Goal: Download file/media

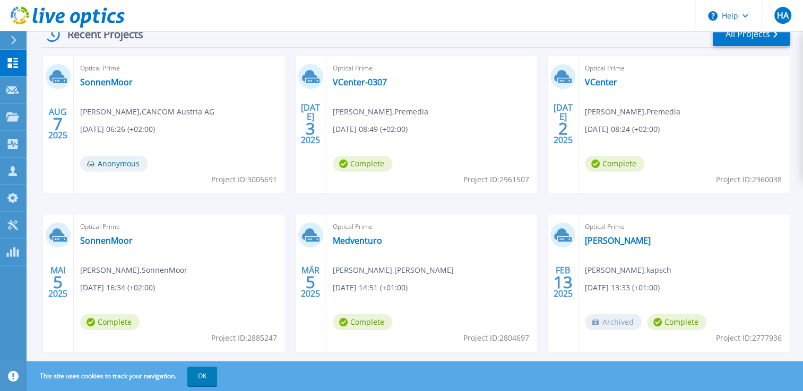
scroll to position [176, 0]
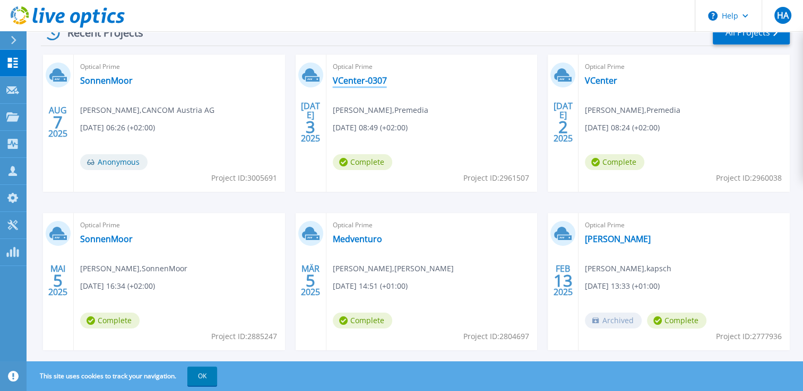
click at [365, 80] on link "VCenter-0307" at bounding box center [360, 80] width 54 height 11
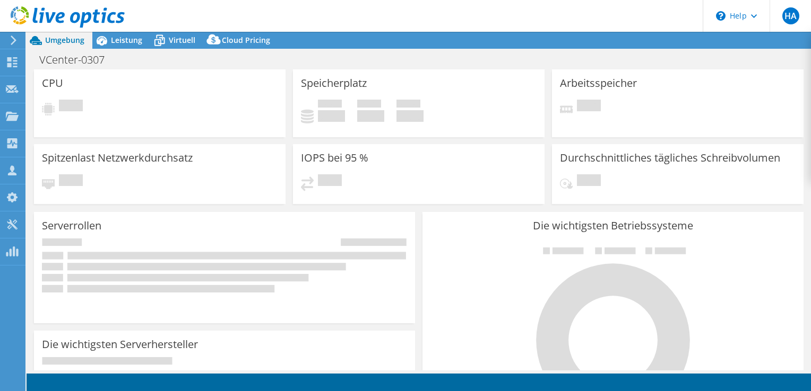
select select "EUFrankfurt"
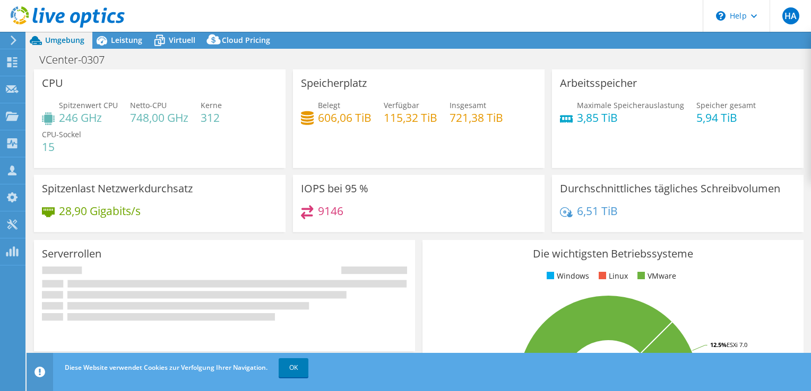
select select "EUR"
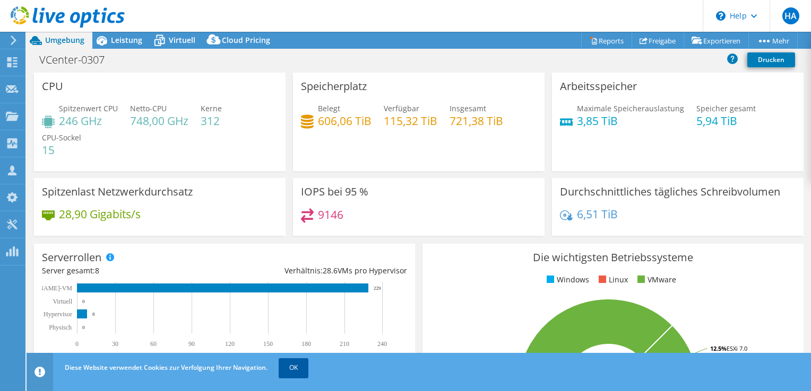
click at [291, 366] on link "OK" at bounding box center [293, 368] width 30 height 19
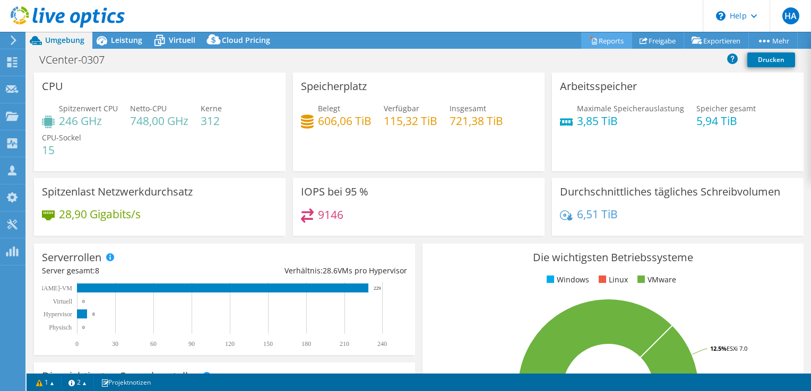
click at [608, 40] on link "Reports" at bounding box center [606, 40] width 51 height 16
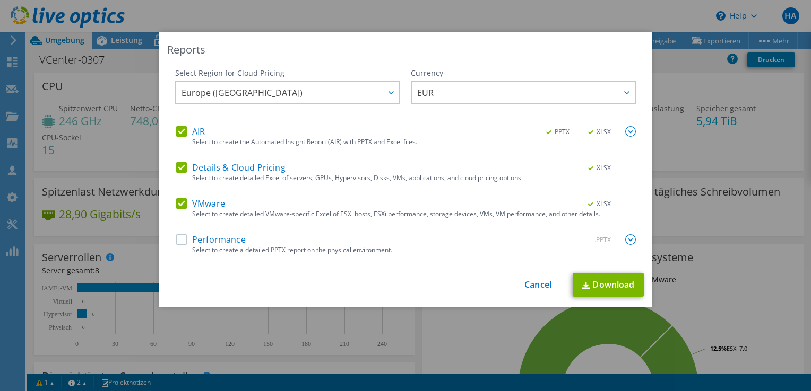
click at [181, 241] on label "Performance" at bounding box center [210, 239] width 69 height 11
click at [0, 0] on input "Performance" at bounding box center [0, 0] width 0 height 0
click at [602, 284] on link "Download" at bounding box center [607, 285] width 71 height 24
click at [539, 285] on link "Cancel" at bounding box center [537, 285] width 27 height 10
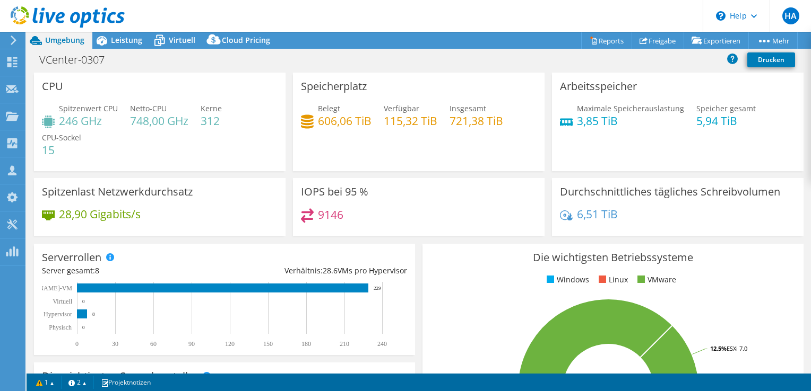
click at [84, 16] on use at bounding box center [68, 16] width 114 height 21
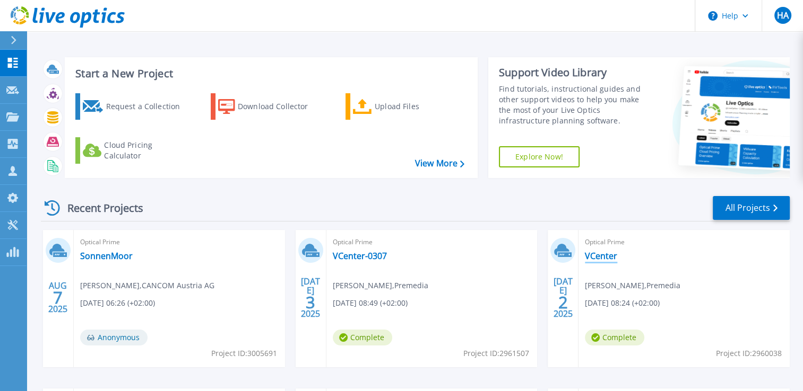
click at [605, 257] on link "VCenter" at bounding box center [601, 256] width 32 height 11
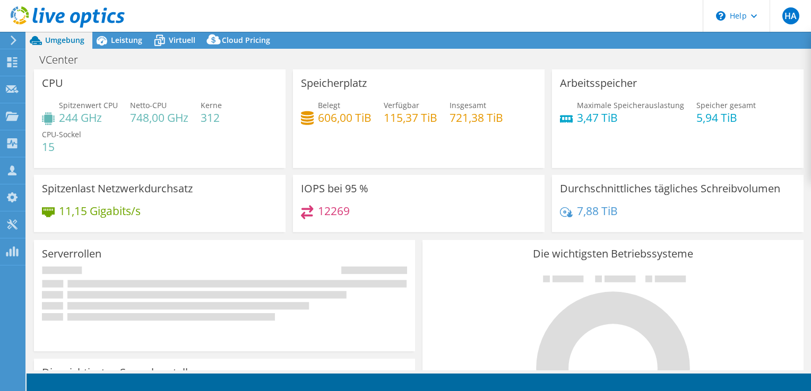
select select "EUFrankfurt"
select select "EUR"
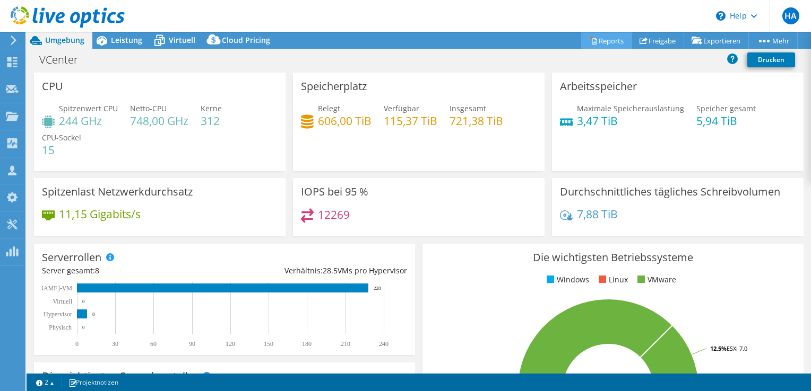
click at [603, 42] on link "Reports" at bounding box center [606, 40] width 51 height 16
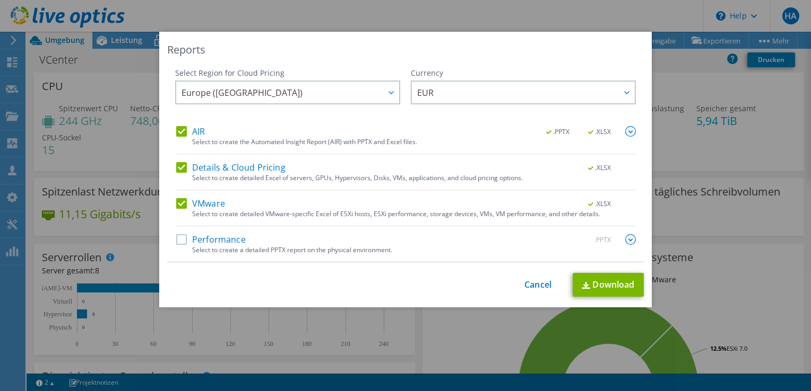
click at [178, 240] on label "Performance" at bounding box center [210, 239] width 69 height 11
click at [0, 0] on input "Performance" at bounding box center [0, 0] width 0 height 0
click at [610, 281] on link "Download" at bounding box center [607, 285] width 71 height 24
click at [538, 283] on link "Cancel" at bounding box center [537, 285] width 27 height 10
